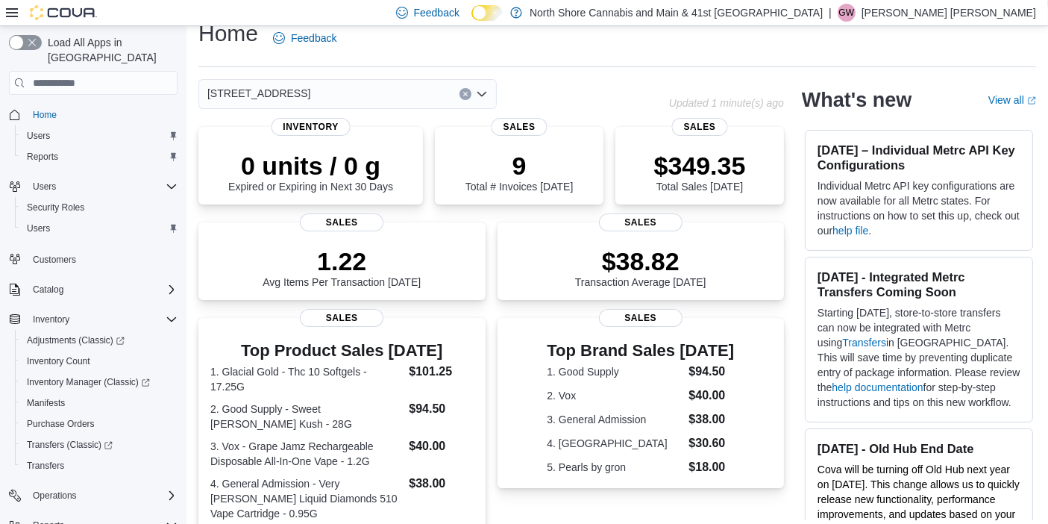
scroll to position [21, 0]
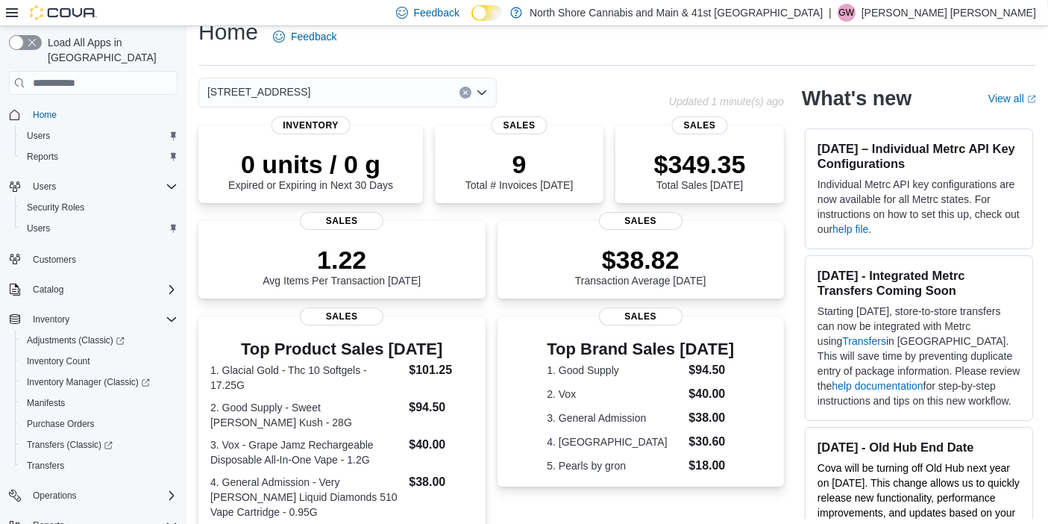
click at [293, 89] on div "[STREET_ADDRESS]" at bounding box center [347, 93] width 298 height 30
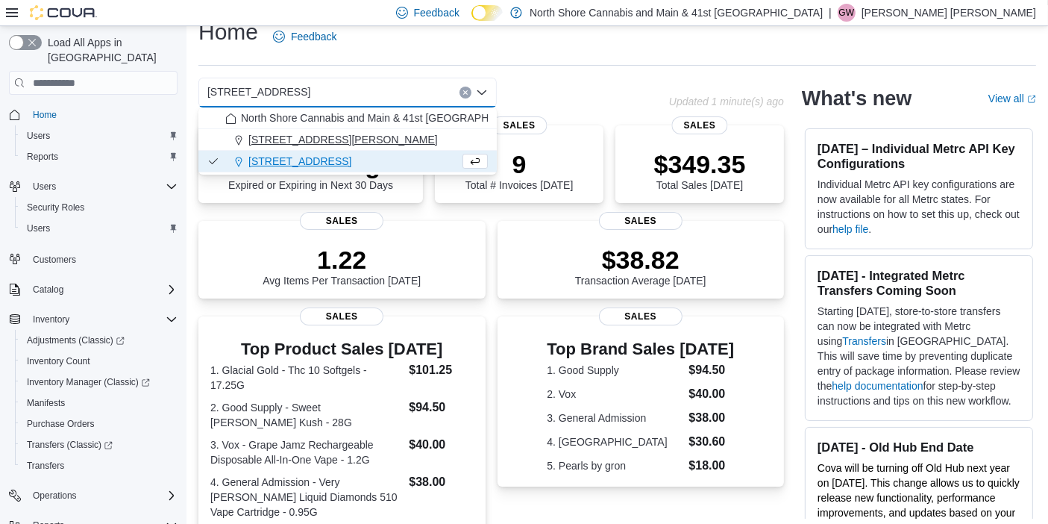
click at [317, 135] on span "[STREET_ADDRESS][PERSON_NAME]" at bounding box center [342, 139] width 189 height 15
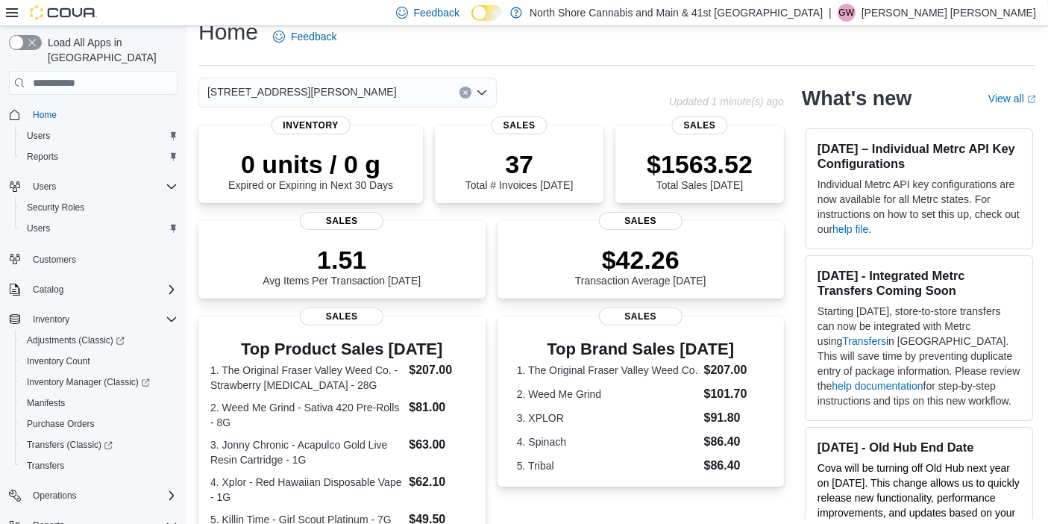
click at [302, 78] on div "[STREET_ADDRESS][PERSON_NAME] Selected. [STREET_ADDRESS][PERSON_NAME].. Press B…" at bounding box center [347, 93] width 298 height 30
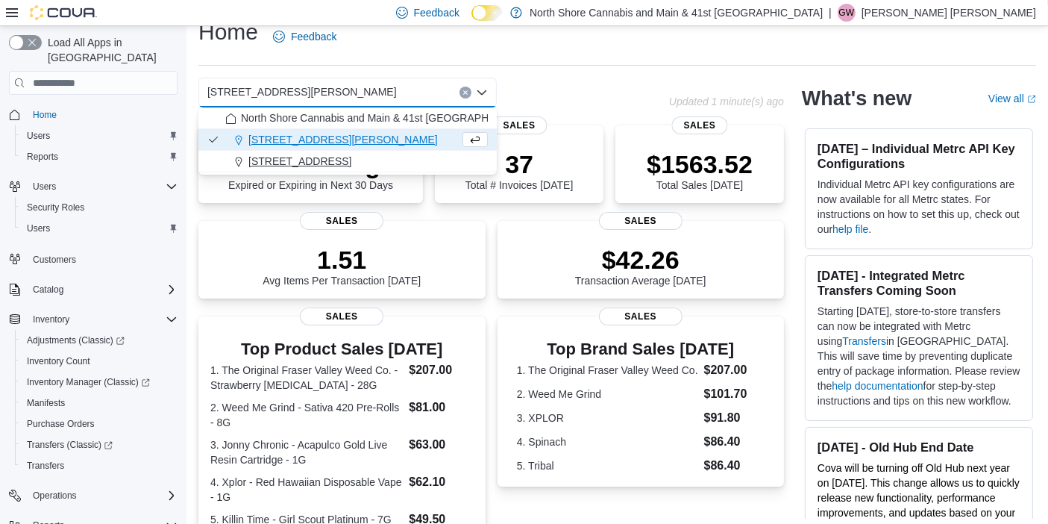
click at [277, 159] on span "[STREET_ADDRESS]" at bounding box center [299, 161] width 103 height 15
